Goal: Task Accomplishment & Management: Manage account settings

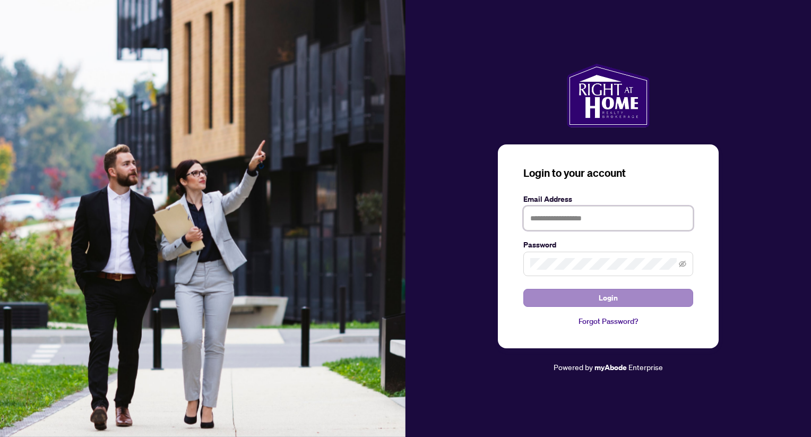
type input "**********"
click at [582, 299] on button "Login" at bounding box center [608, 298] width 170 height 18
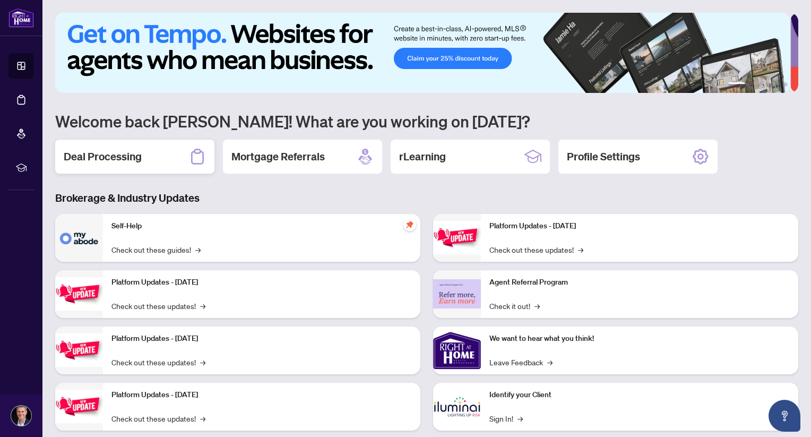
click at [163, 161] on div "Deal Processing" at bounding box center [134, 157] width 159 height 34
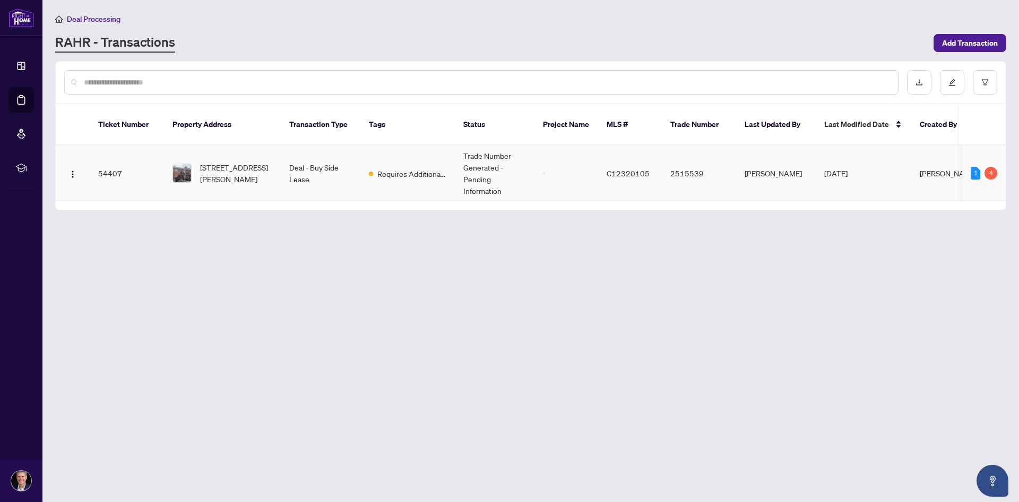
click at [314, 154] on td "Deal - Buy Side Lease" at bounding box center [321, 173] width 80 height 56
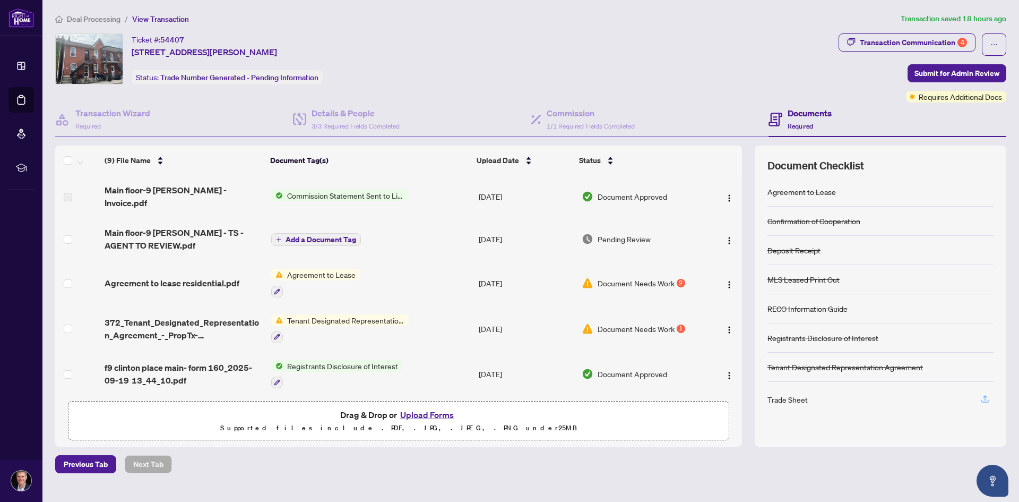
click at [811, 398] on icon "button" at bounding box center [986, 399] width 10 height 10
click at [811, 403] on icon "button" at bounding box center [986, 399] width 10 height 10
click at [725, 236] on img "button" at bounding box center [729, 240] width 8 height 8
click at [746, 288] on span "Download" at bounding box center [776, 286] width 101 height 12
click at [680, 324] on div "1" at bounding box center [681, 328] width 8 height 8
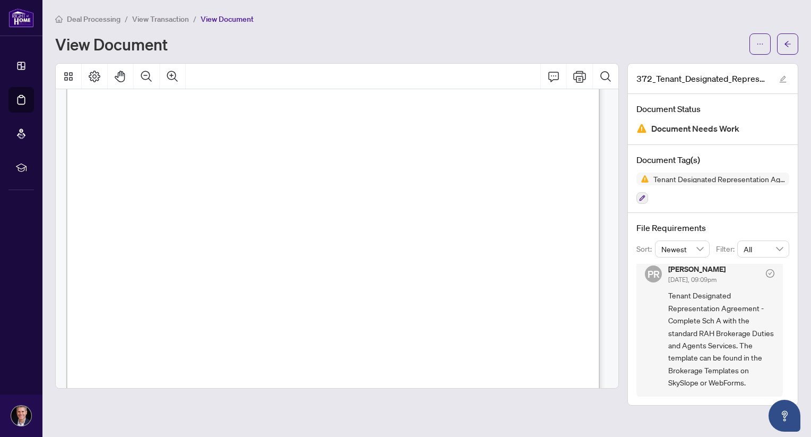
scroll to position [1563, 0]
click at [177, 20] on span "View Transaction" at bounding box center [160, 19] width 57 height 10
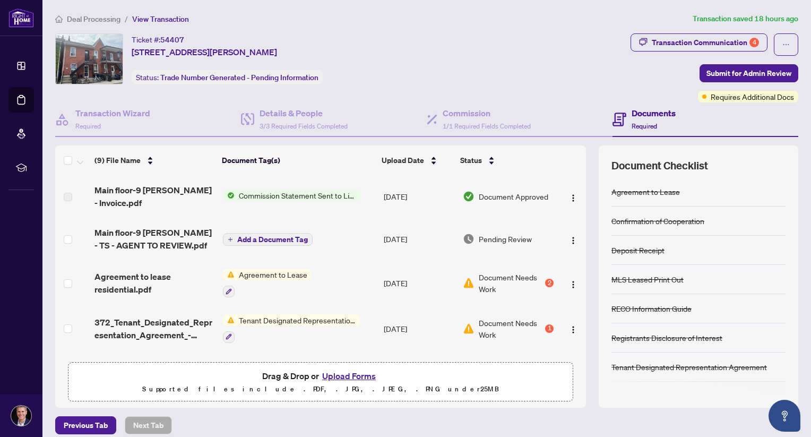
click at [271, 238] on span "Add a Document Tag" at bounding box center [272, 239] width 71 height 7
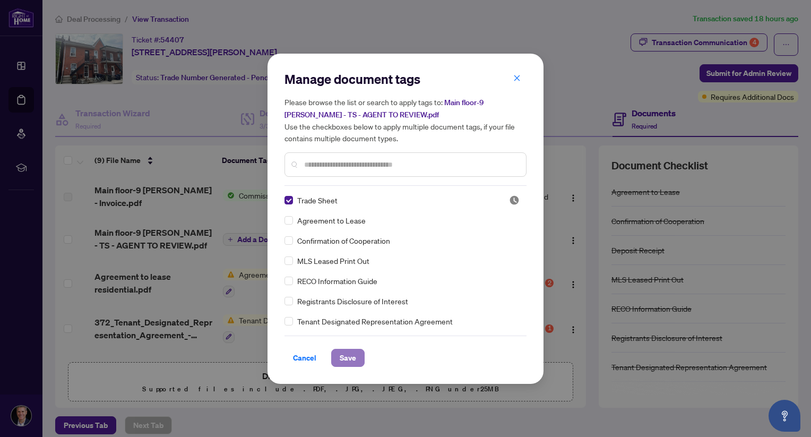
click at [347, 357] on span "Save" at bounding box center [348, 357] width 16 height 17
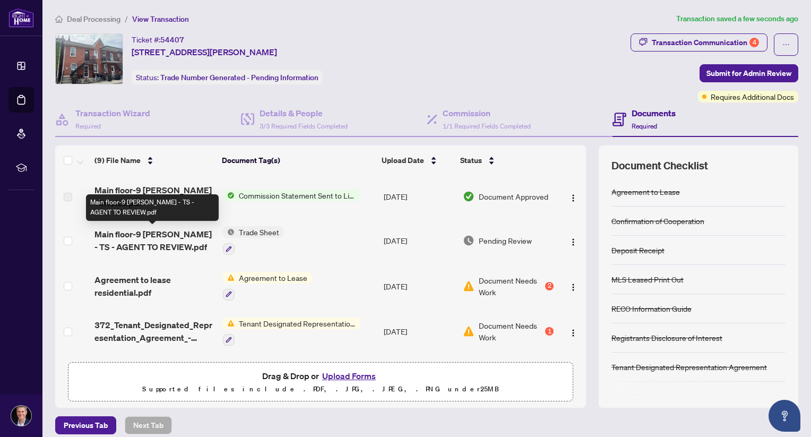
click at [143, 244] on span "Main floor-9 [PERSON_NAME] - TS - AGENT TO REVIEW.pdf" at bounding box center [154, 240] width 120 height 25
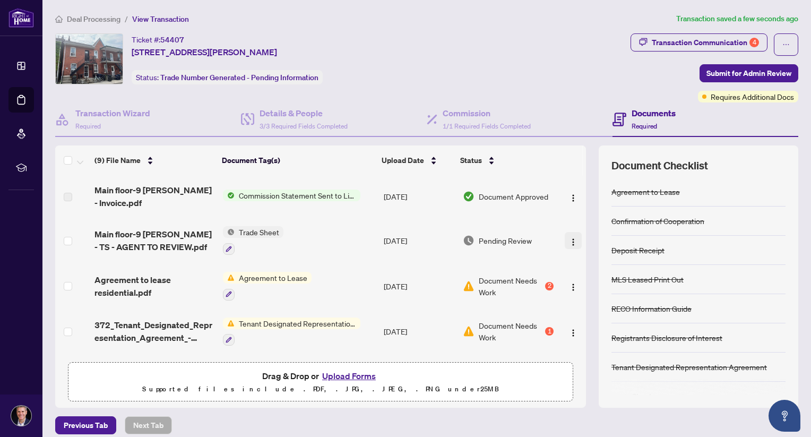
click at [569, 239] on img "button" at bounding box center [573, 242] width 8 height 8
click at [226, 247] on icon "button" at bounding box center [229, 249] width 6 height 6
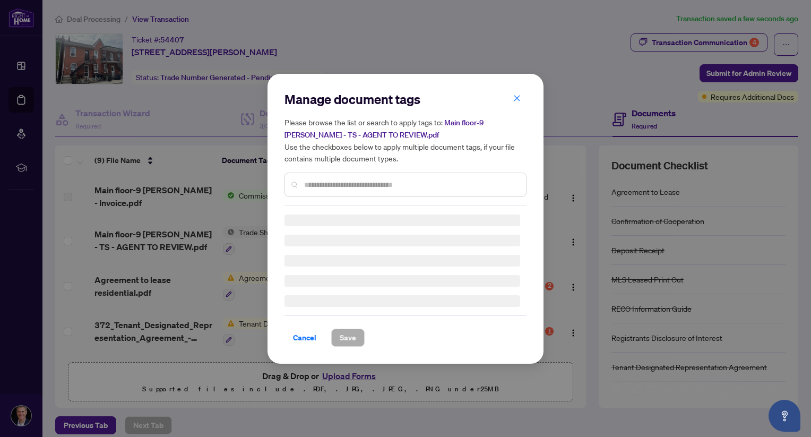
click at [321, 181] on div "Manage document tags Please browse the list or search to apply tags to: Main fl…" at bounding box center [406, 148] width 242 height 115
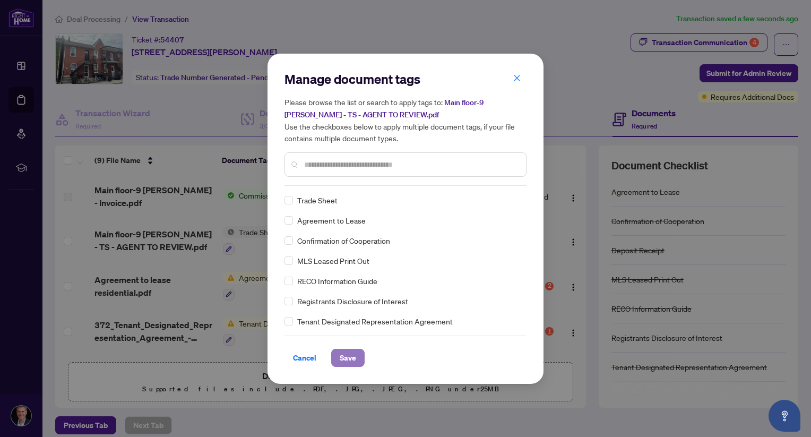
click at [342, 358] on span "Save" at bounding box center [348, 357] width 16 height 17
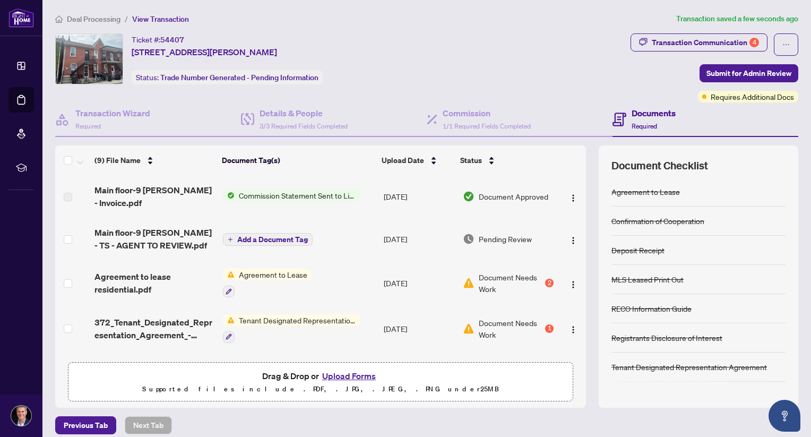
scroll to position [14, 0]
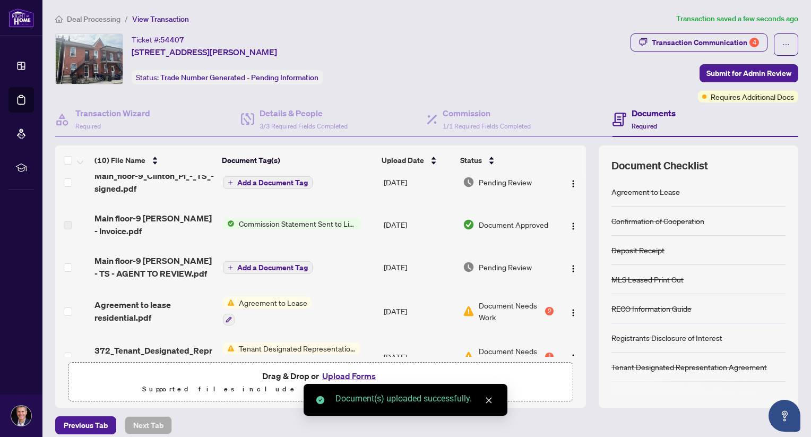
click at [490, 401] on icon "close" at bounding box center [488, 400] width 7 height 7
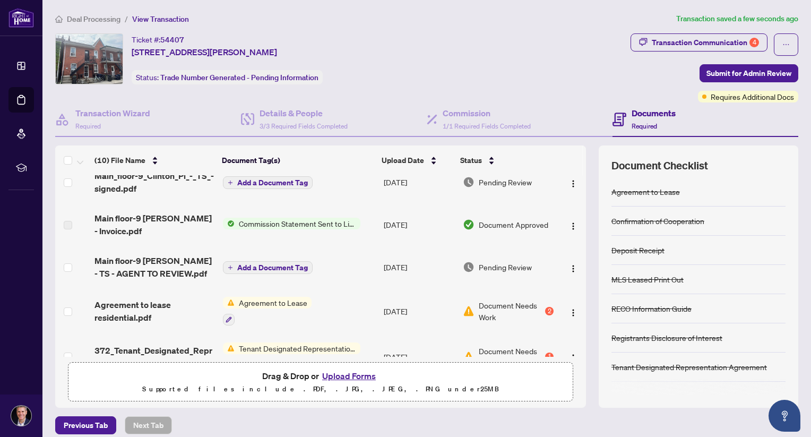
click at [258, 182] on span "Add a Document Tag" at bounding box center [272, 182] width 71 height 7
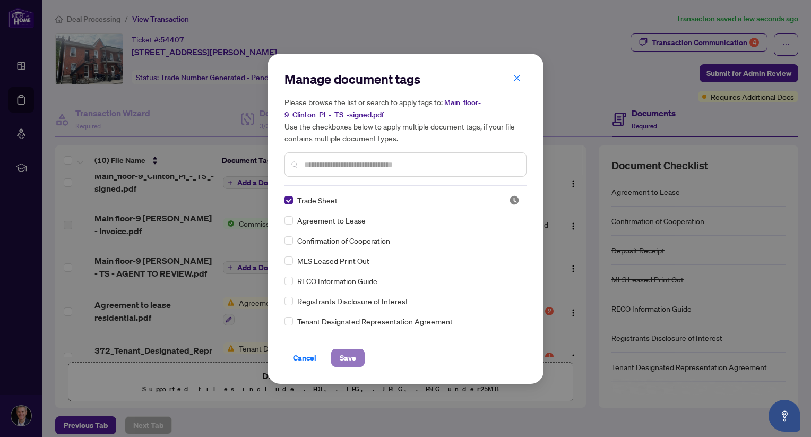
click at [347, 355] on span "Save" at bounding box center [348, 357] width 16 height 17
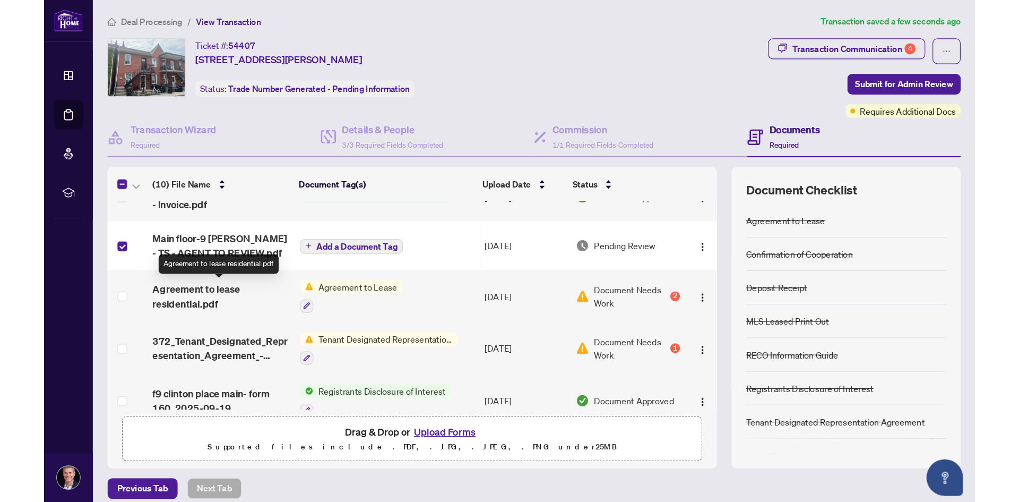
scroll to position [0, 0]
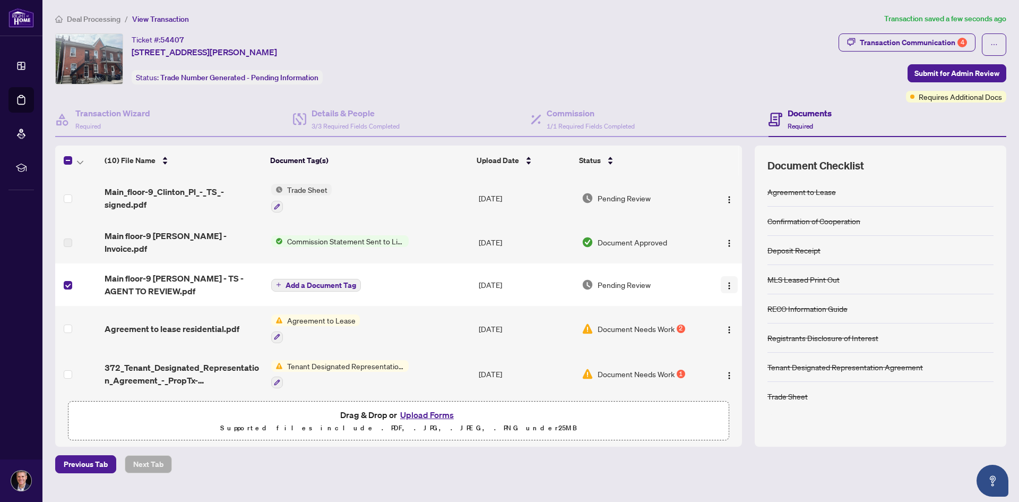
click at [726, 281] on img "button" at bounding box center [729, 285] width 8 height 8
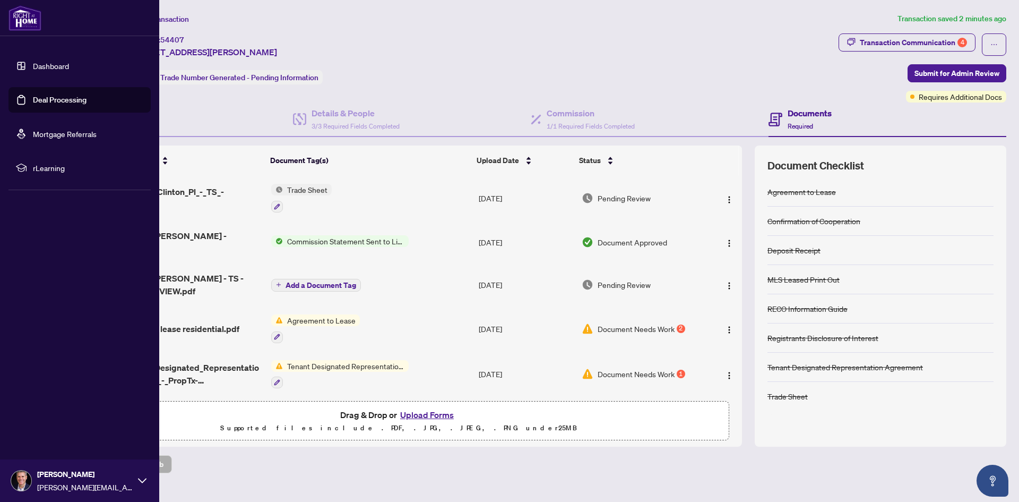
click at [36, 69] on link "Dashboard" at bounding box center [51, 66] width 36 height 10
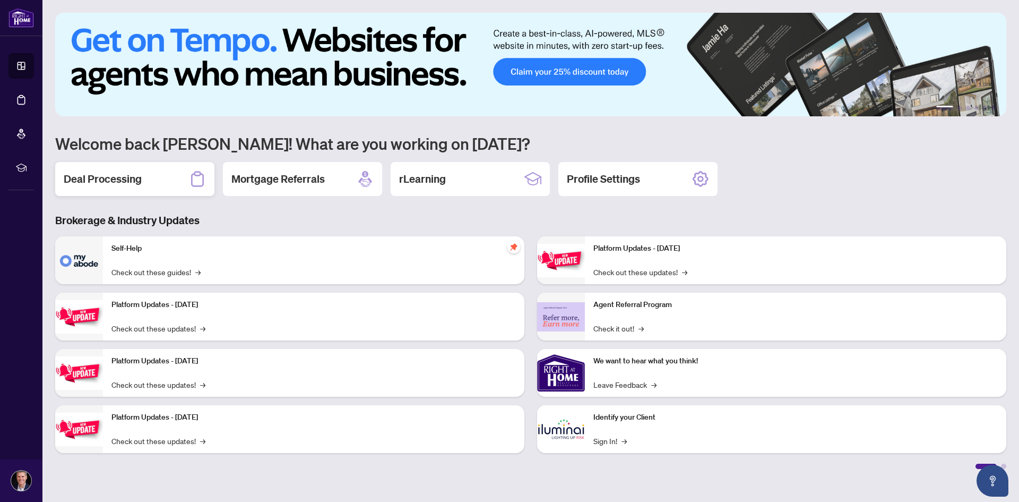
click at [116, 169] on div "Deal Processing" at bounding box center [134, 179] width 159 height 34
